Goal: Task Accomplishment & Management: Use online tool/utility

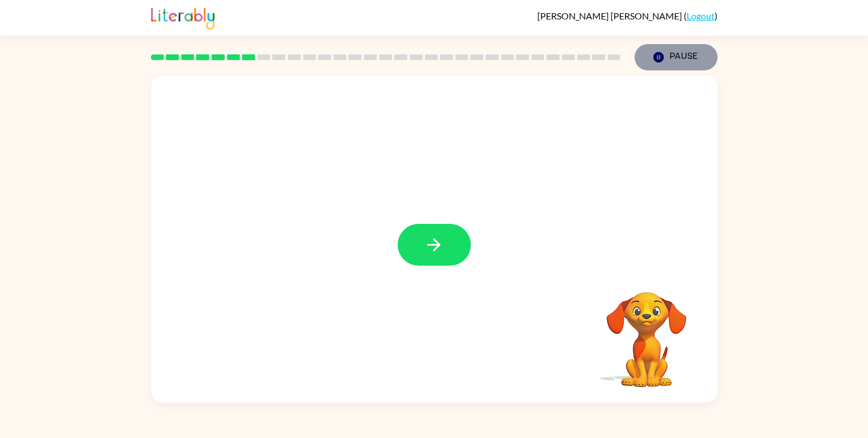
click at [663, 60] on icon "Pause" at bounding box center [658, 57] width 13 height 13
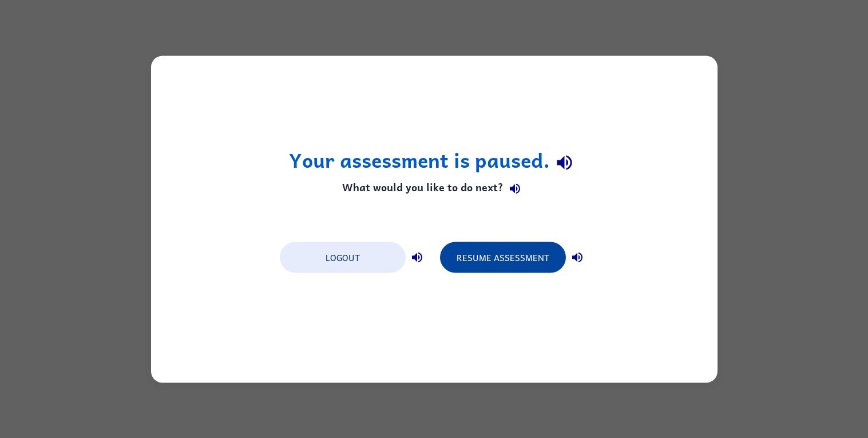
click at [465, 260] on button "Resume Assessment" at bounding box center [503, 256] width 126 height 31
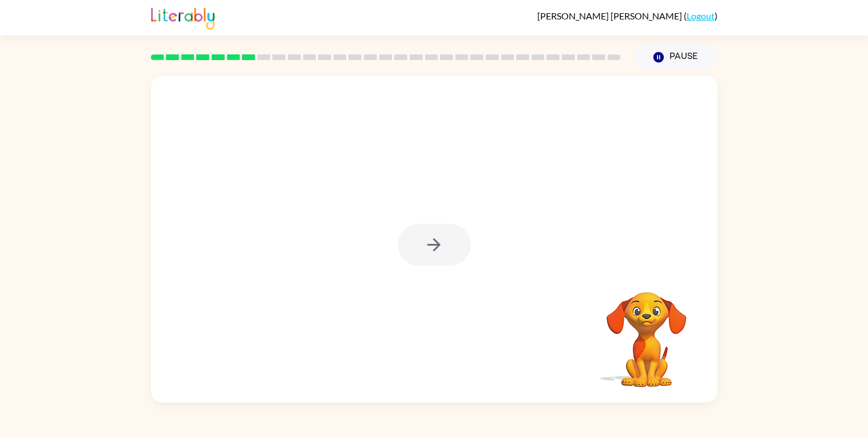
click at [422, 244] on div at bounding box center [434, 245] width 73 height 42
click at [422, 244] on button "button" at bounding box center [434, 245] width 73 height 42
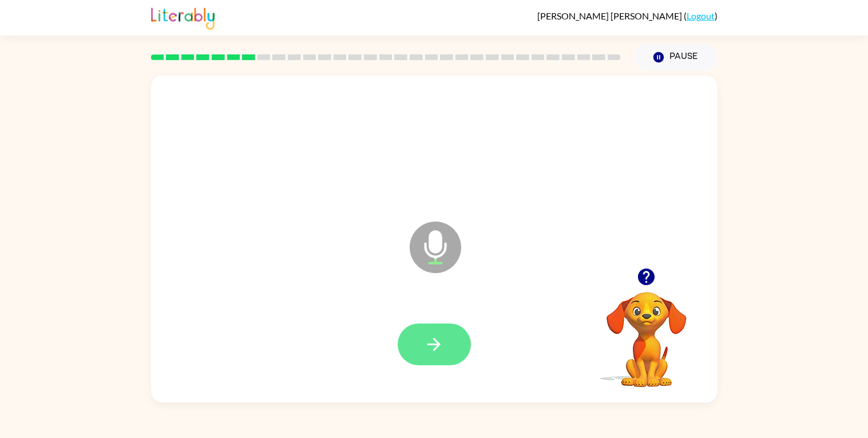
click at [433, 343] on icon "button" at bounding box center [433, 344] width 13 height 13
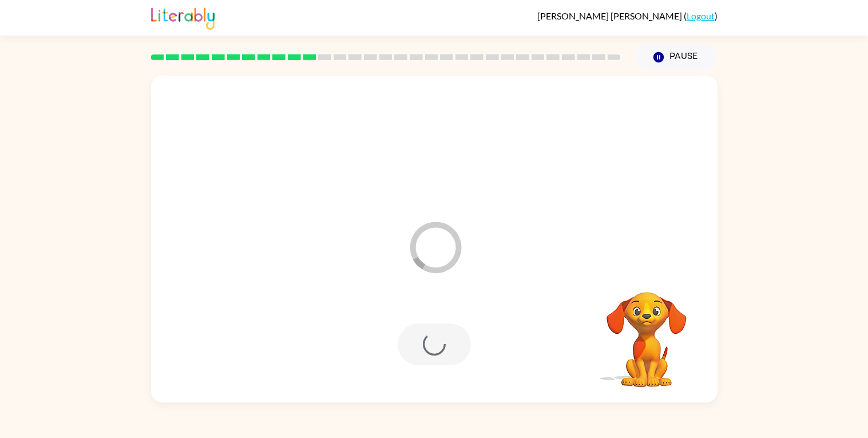
click at [433, 343] on div at bounding box center [434, 344] width 73 height 42
